Goal: Navigation & Orientation: Find specific page/section

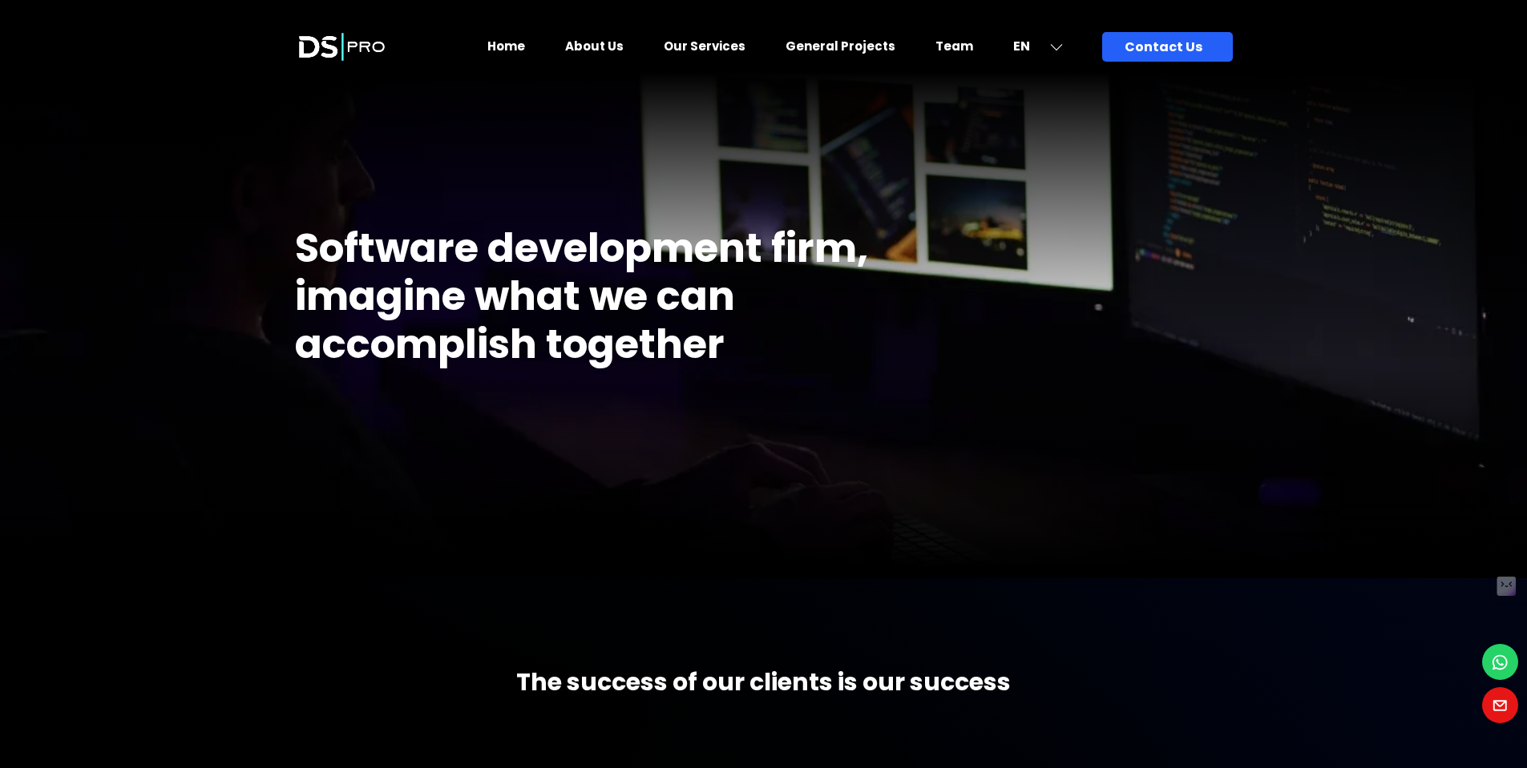
click at [326, 54] on img at bounding box center [342, 47] width 94 height 58
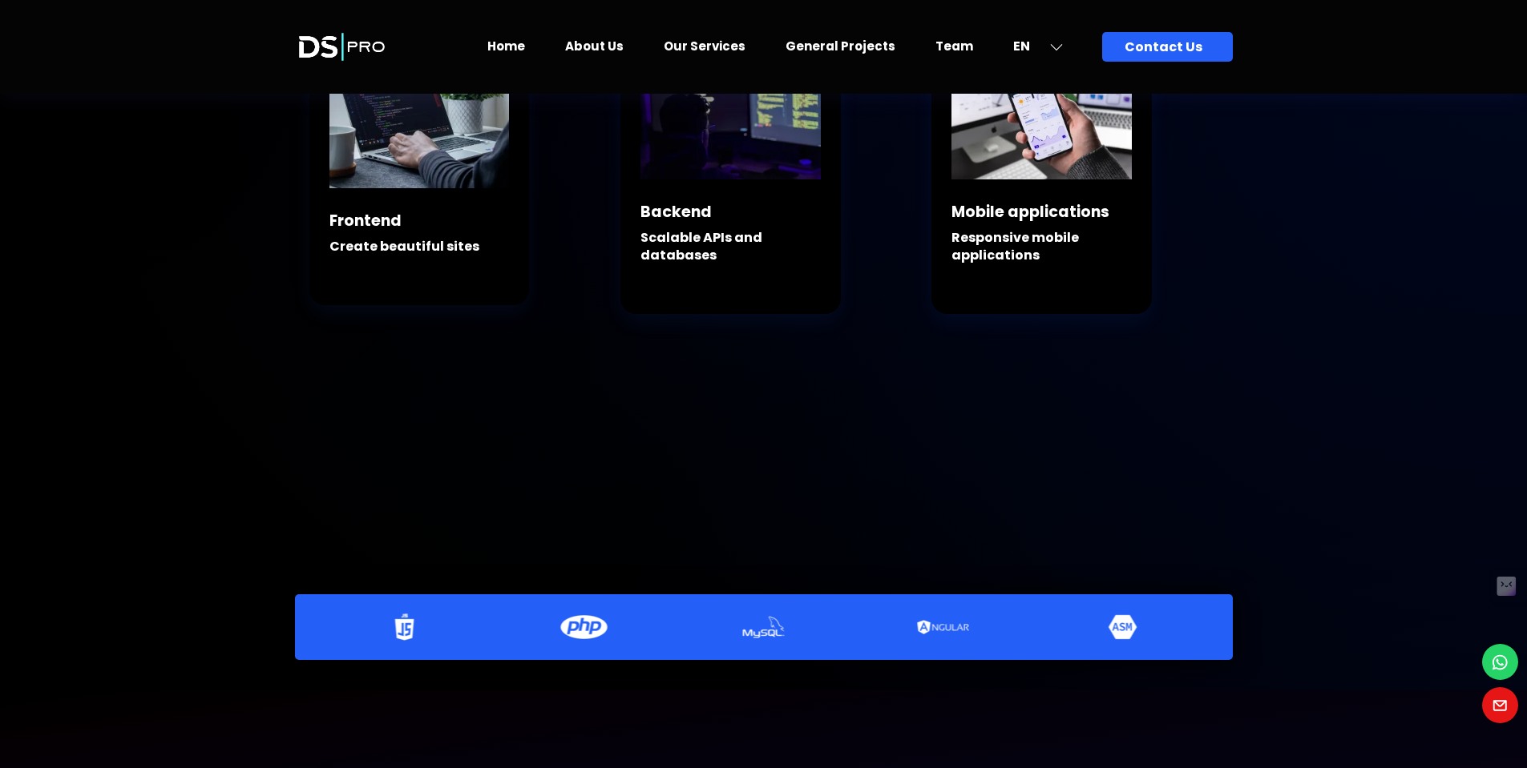
scroll to position [769, 0]
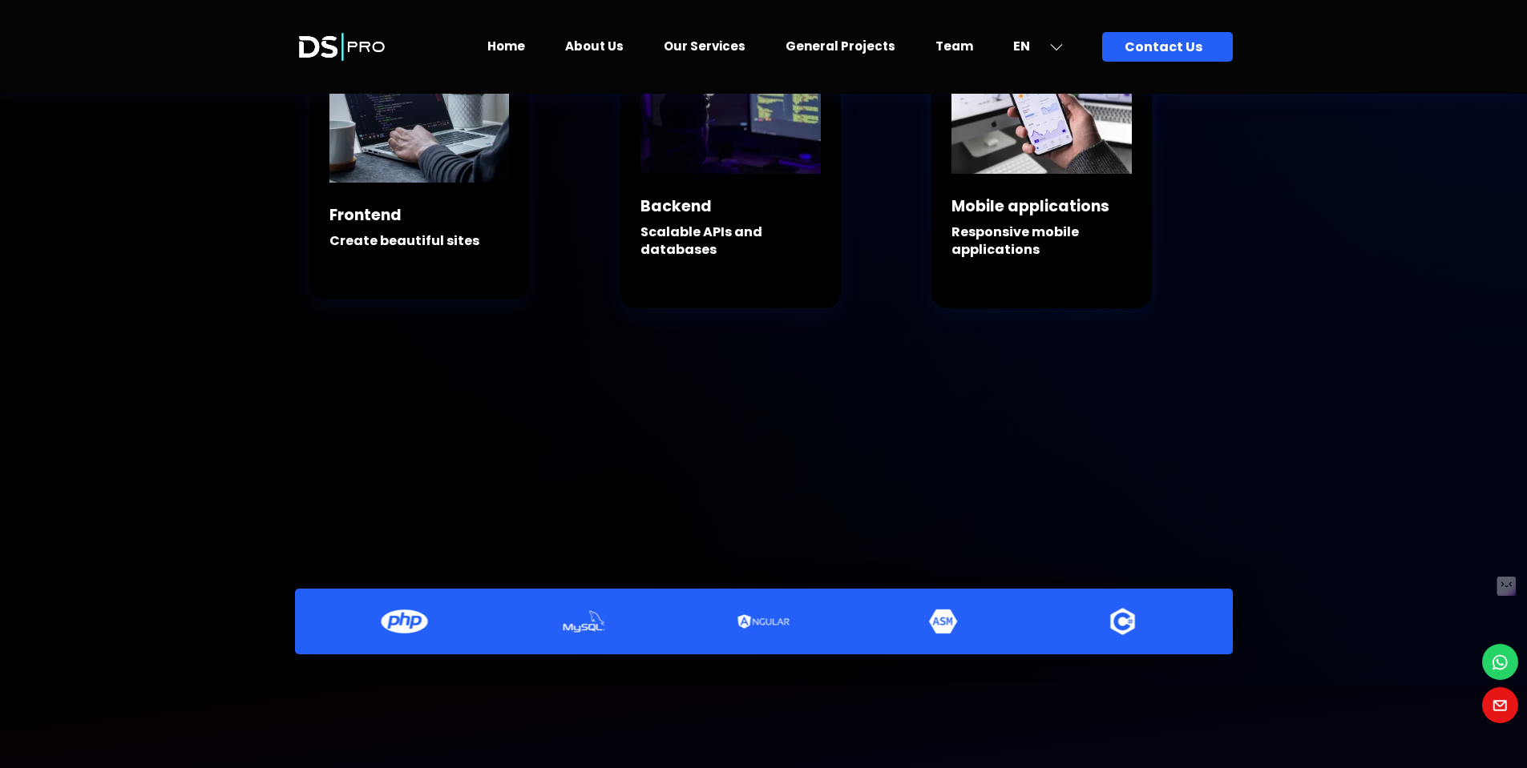
click at [962, 46] on link "Team" at bounding box center [954, 46] width 38 height 17
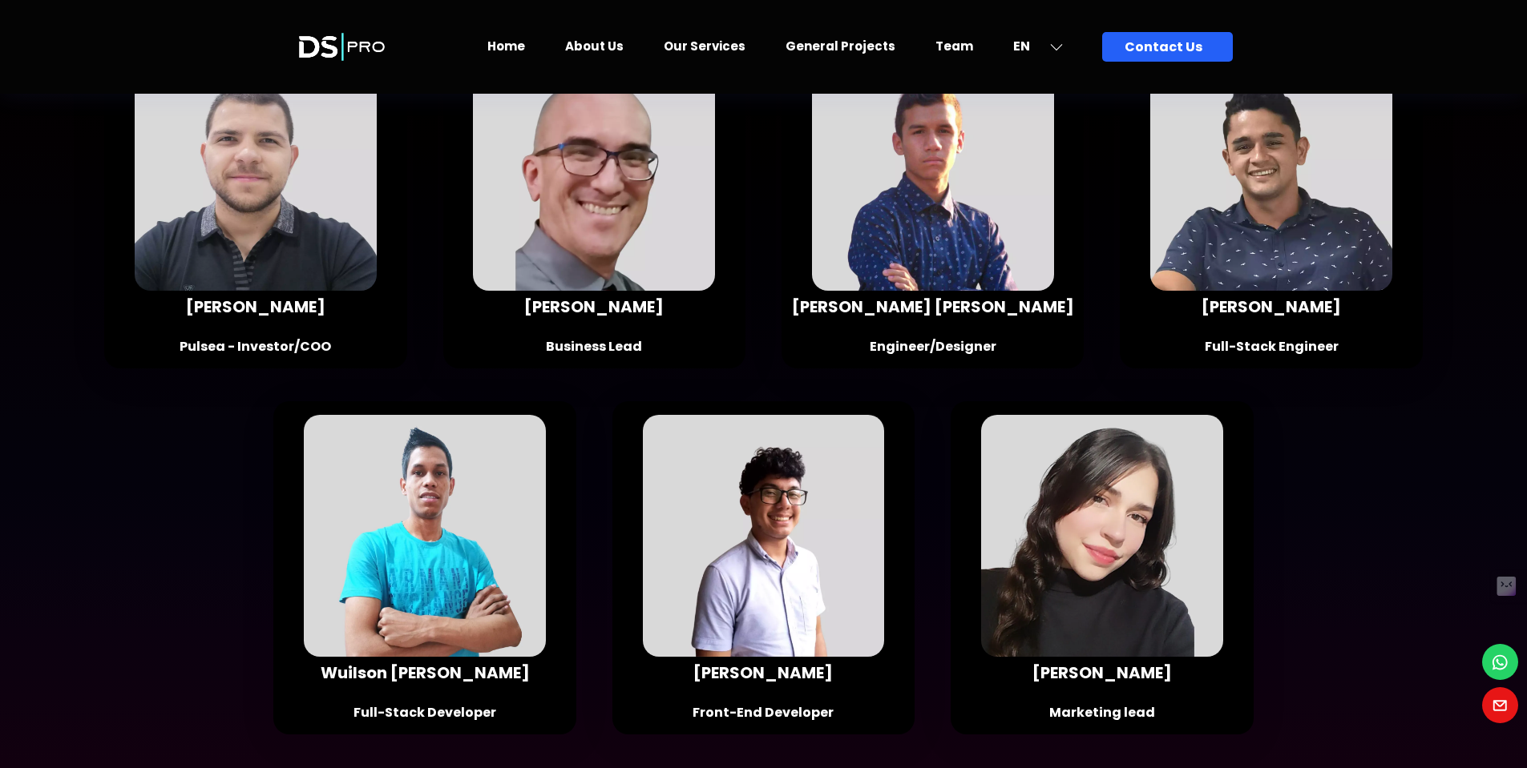
scroll to position [962, 0]
